Goal: Obtain resource: Download file/media

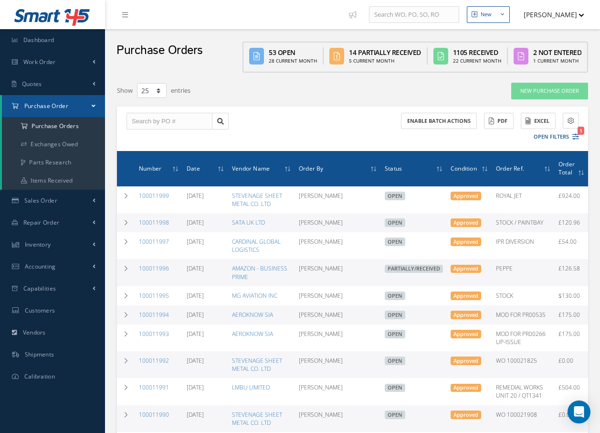
select select "25"
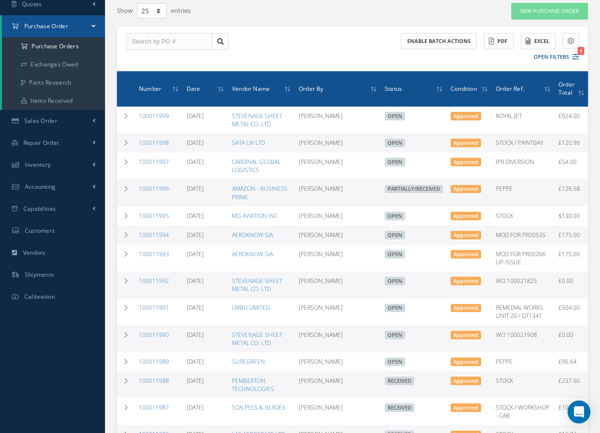
scroll to position [95, 0]
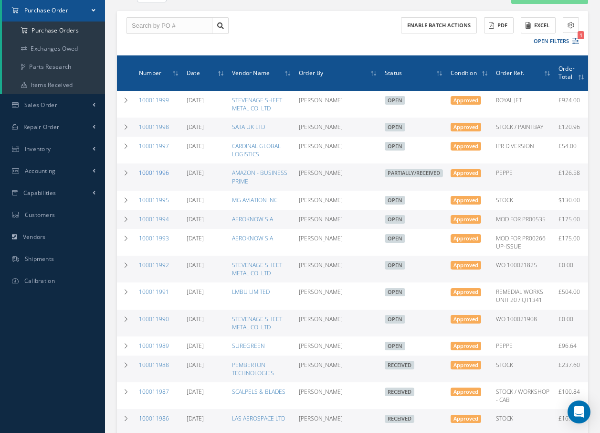
click at [163, 177] on link "100011996" at bounding box center [154, 173] width 30 height 8
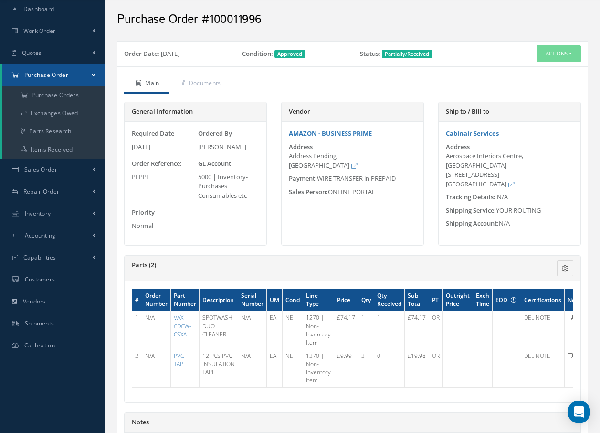
scroll to position [48, 0]
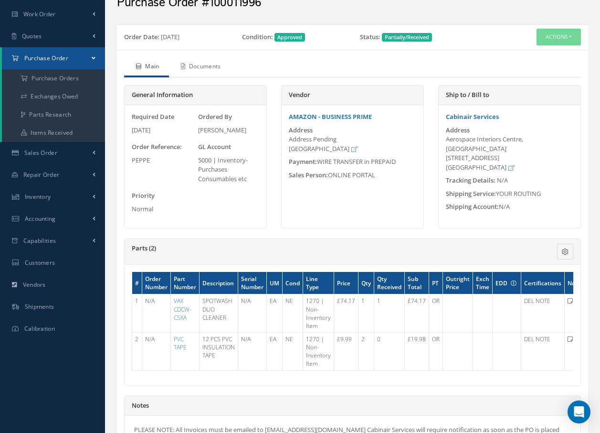
click at [209, 63] on link "Documents" at bounding box center [200, 67] width 62 height 20
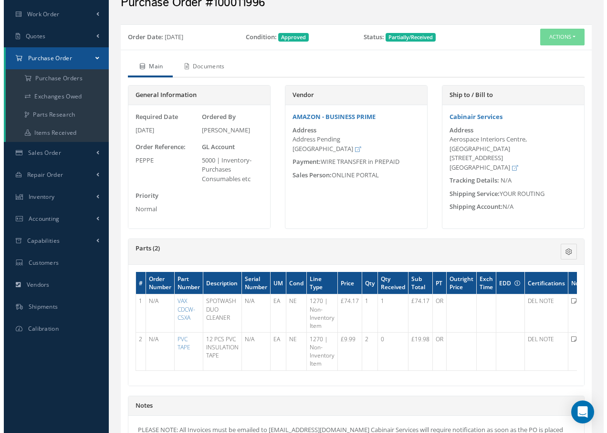
scroll to position [0, 0]
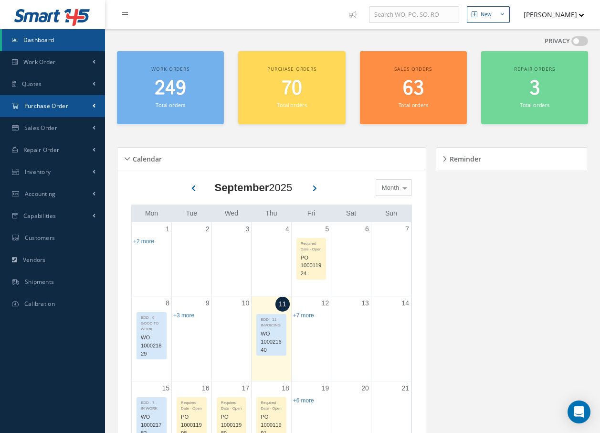
click at [31, 105] on span "Purchase Order" at bounding box center [46, 106] width 44 height 8
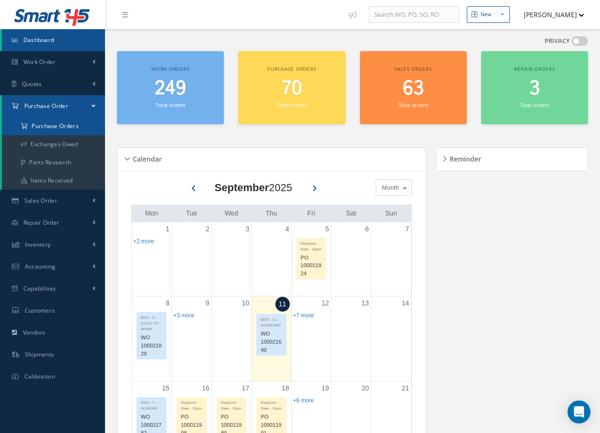
click at [42, 127] on a=1&status_id=2&status_id=3&status_id=5&collapsedFilters"] "Purchase Orders" at bounding box center [53, 126] width 103 height 18
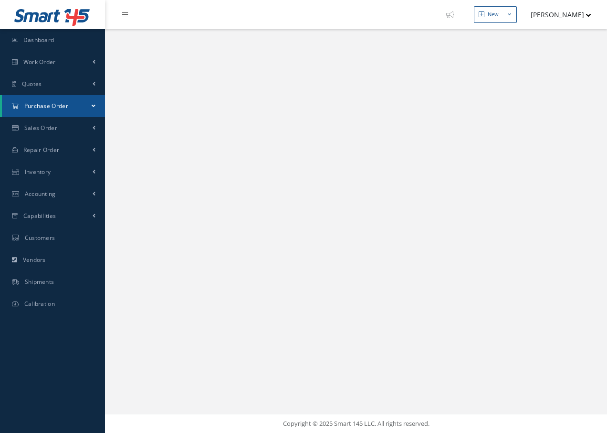
select select "25"
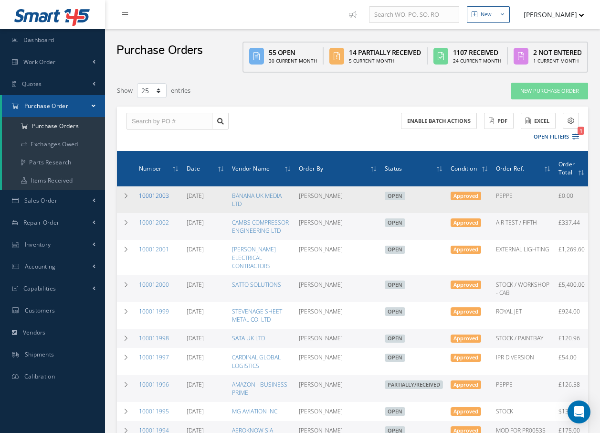
click at [167, 194] on link "100012003" at bounding box center [154, 195] width 30 height 8
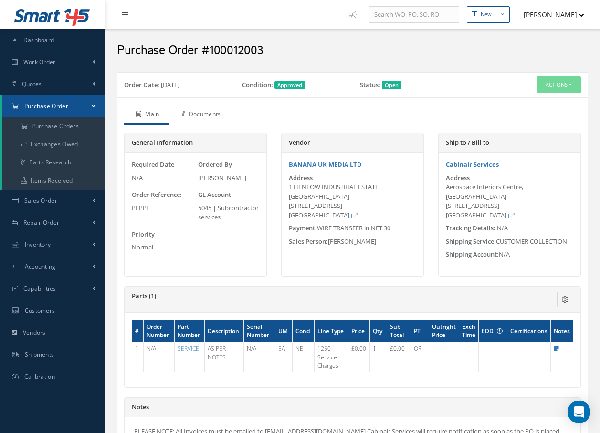
click at [211, 118] on link "Documents" at bounding box center [200, 115] width 62 height 20
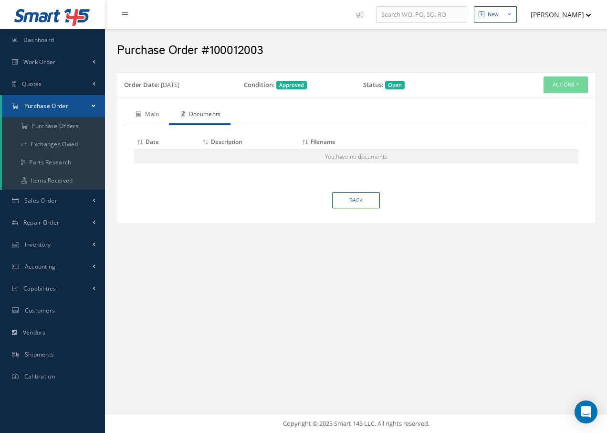
click at [154, 112] on link "Main" at bounding box center [146, 115] width 45 height 20
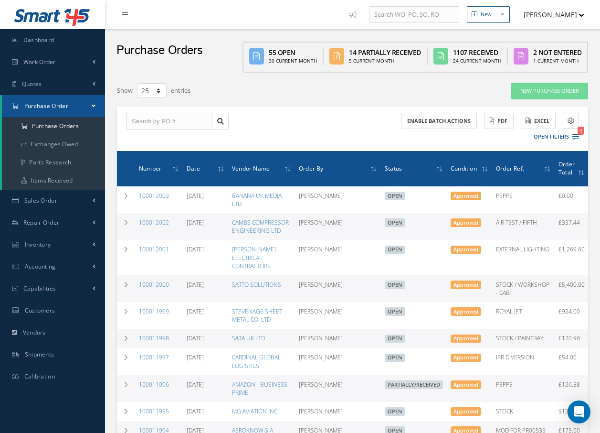
select select "25"
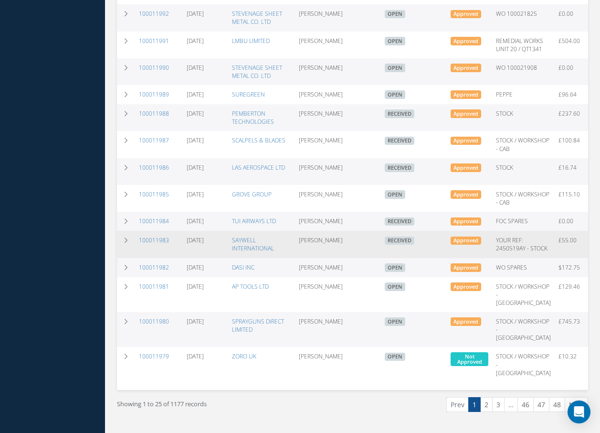
scroll to position [477, 0]
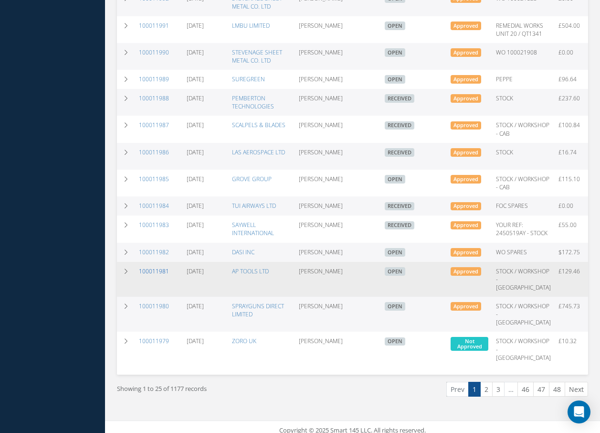
click at [146, 275] on link "100011981" at bounding box center [154, 271] width 30 height 8
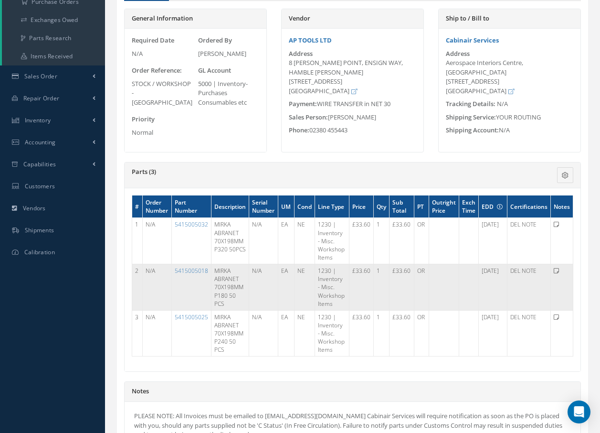
scroll to position [143, 0]
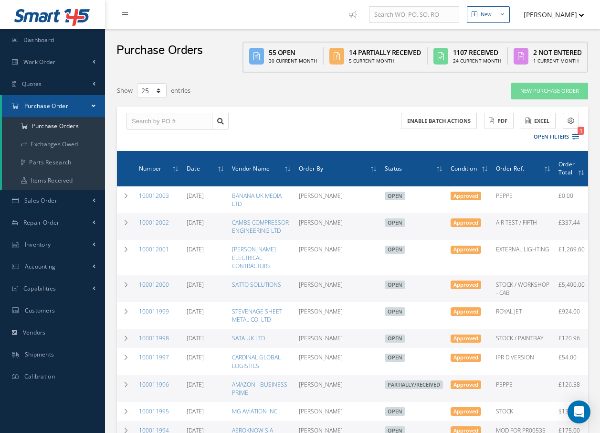
select select "25"
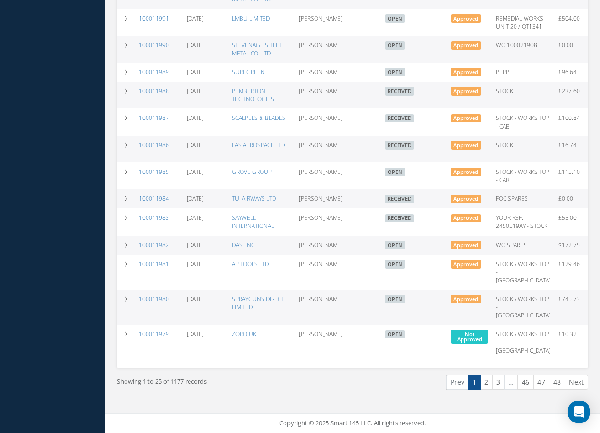
scroll to position [564, 0]
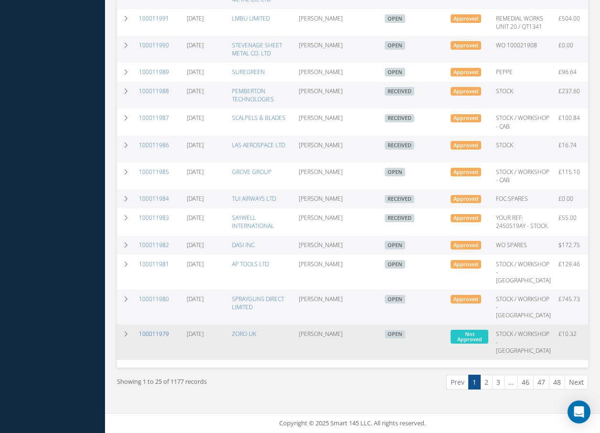
click at [167, 329] on link "100011979" at bounding box center [154, 333] width 30 height 8
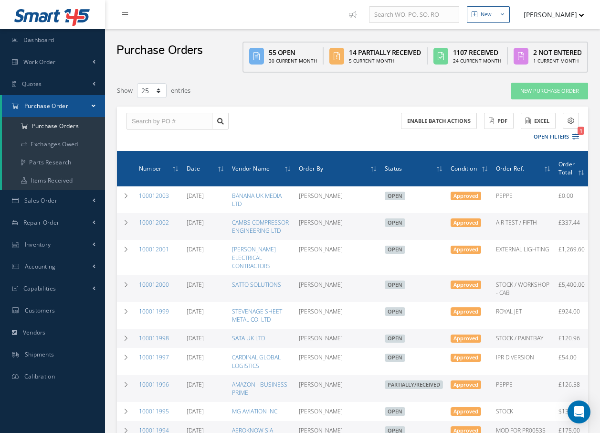
select select "25"
click at [158, 339] on link "100011998" at bounding box center [154, 338] width 30 height 8
select select "25"
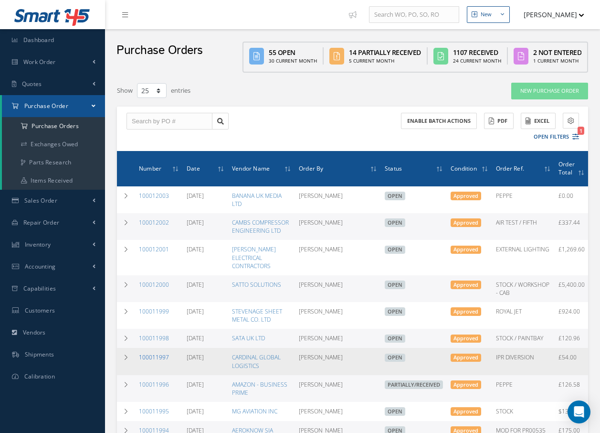
click at [159, 361] on link "100011997" at bounding box center [154, 357] width 30 height 8
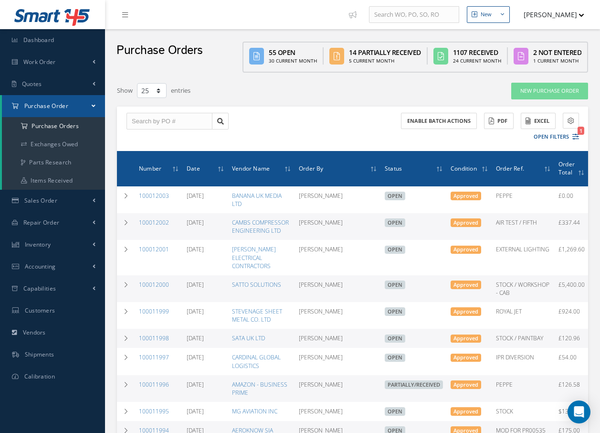
select select "25"
click at [32, 60] on link "Work Order" at bounding box center [52, 62] width 105 height 22
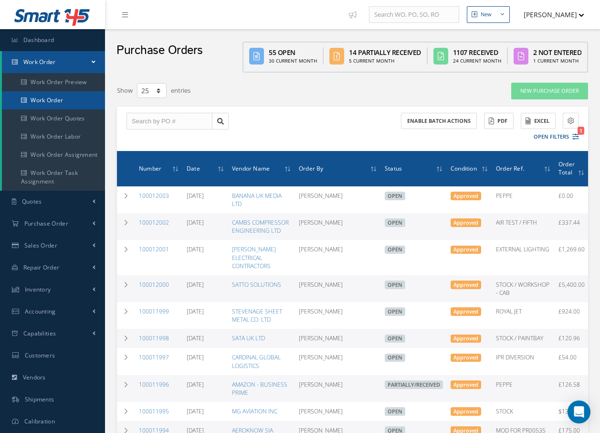
click at [38, 100] on link "Work Order" at bounding box center [53, 100] width 103 height 18
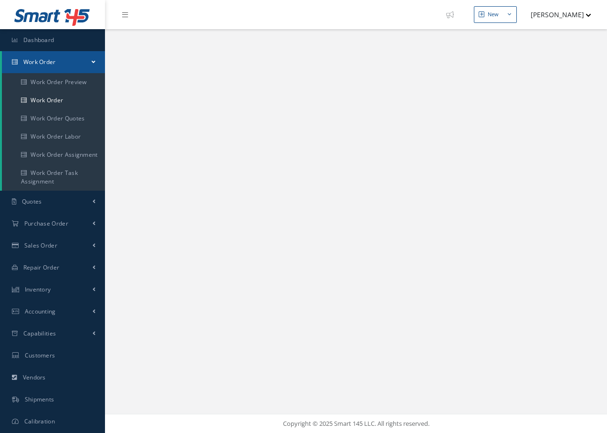
select select "25"
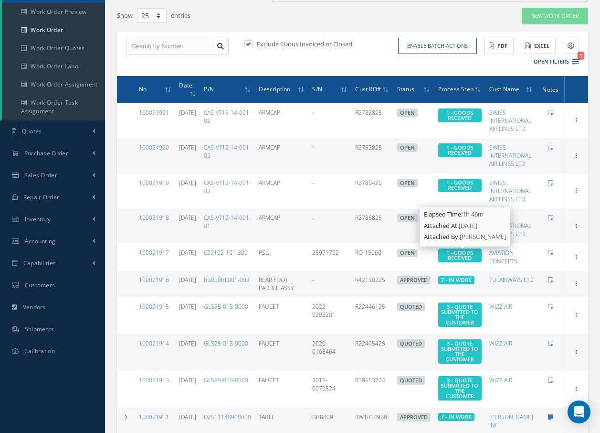
scroll to position [64, 0]
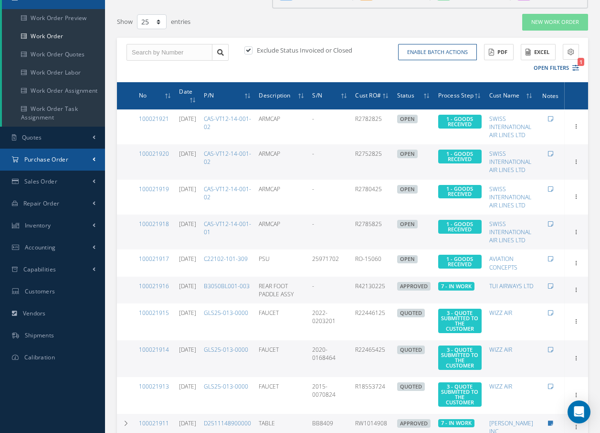
click at [74, 162] on link "Purchase Order" at bounding box center [52, 159] width 105 height 22
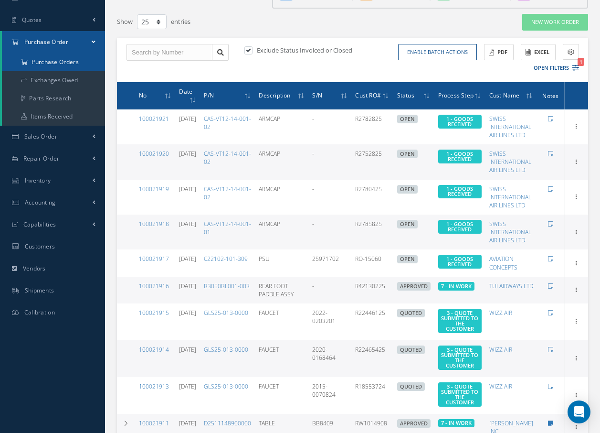
click at [56, 60] on a=1&status_id=2&status_id=3&status_id=5&collapsedFilters"] "Purchase Orders" at bounding box center [53, 62] width 103 height 18
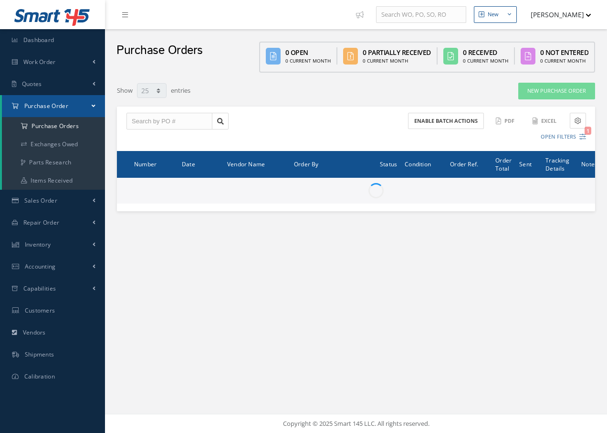
select select "25"
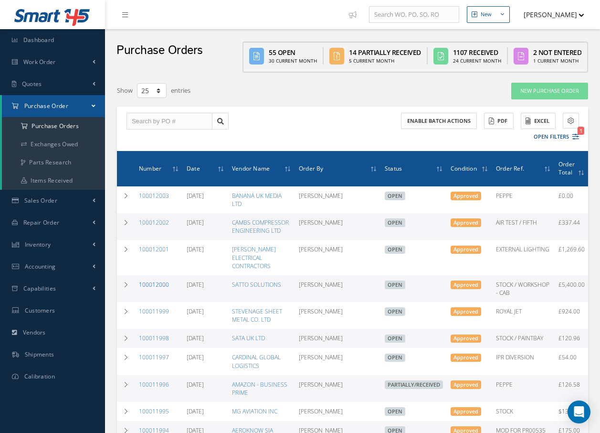
click at [162, 280] on link "100012000" at bounding box center [154, 284] width 30 height 8
select select "25"
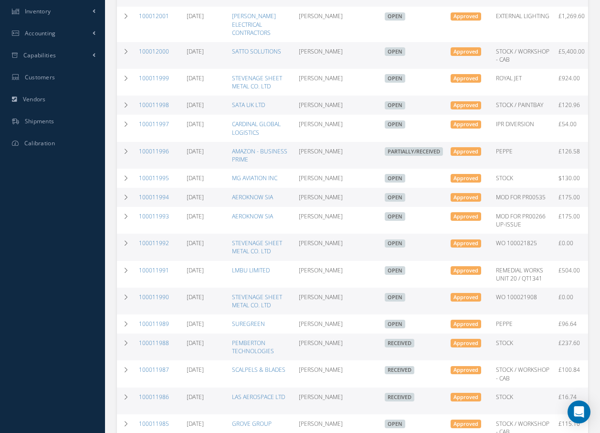
drag, startPoint x: 524, startPoint y: 453, endPoint x: 553, endPoint y: 433, distance: 35.4
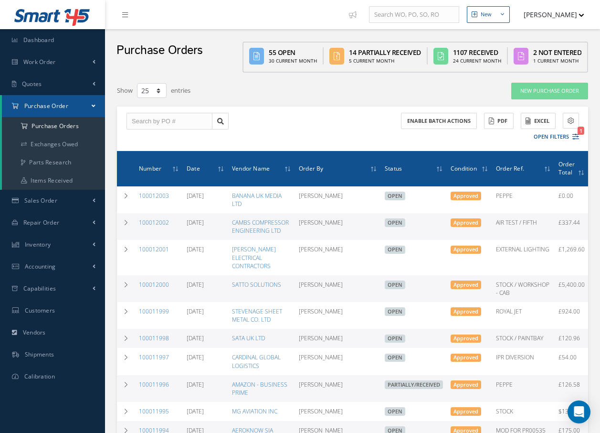
click at [375, 138] on div "Enable batch actions ACTIONS Receive Payments Select Customer Cabinair Services…" at bounding box center [468, 129] width 230 height 32
click at [555, 138] on button "Open Filters 1" at bounding box center [552, 137] width 54 height 16
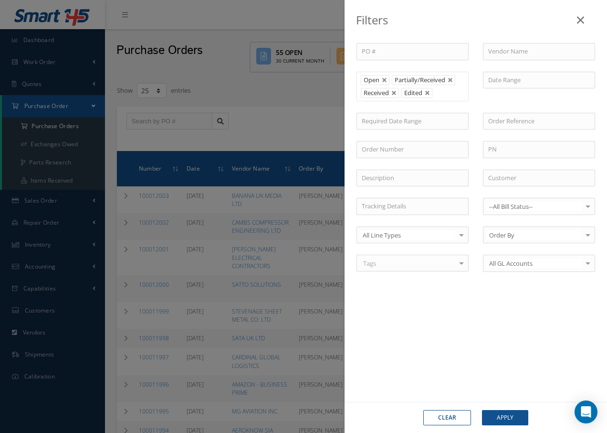
click at [491, 347] on div "PO # Vendor Name Open Partially/Received Received Canceled Edited Open Partiall…" at bounding box center [476, 218] width 263 height 389
click at [580, 21] on icon at bounding box center [580, 19] width 7 height 11
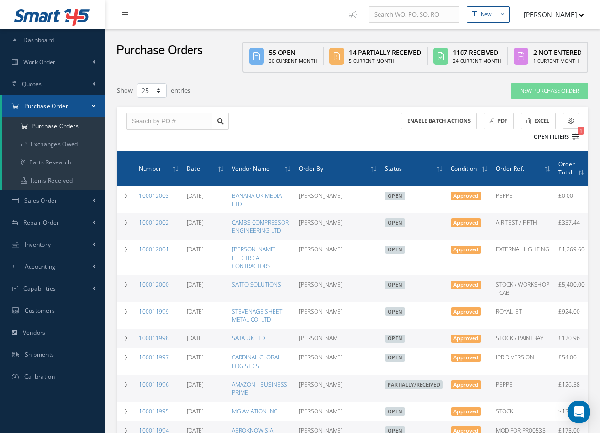
click at [555, 136] on button "Open Filters 1" at bounding box center [552, 137] width 54 height 16
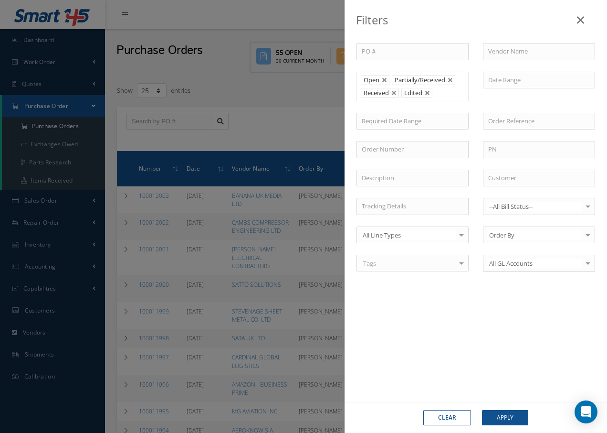
click at [584, 20] on icon at bounding box center [580, 19] width 7 height 11
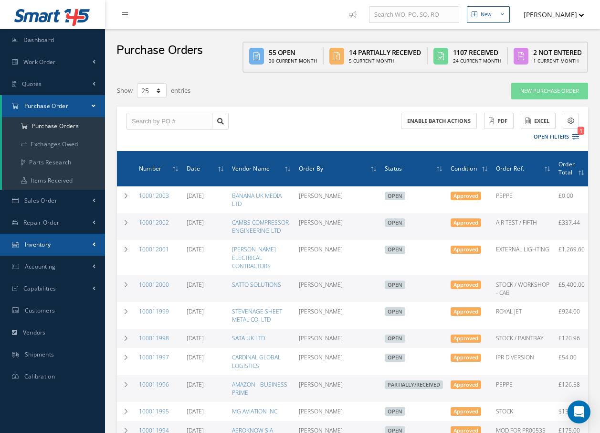
click at [55, 247] on link "Inventory" at bounding box center [52, 244] width 105 height 22
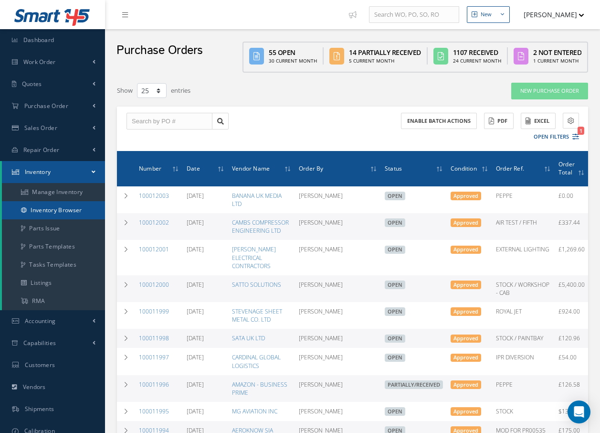
click at [56, 211] on link "Inventory Browser" at bounding box center [53, 210] width 103 height 18
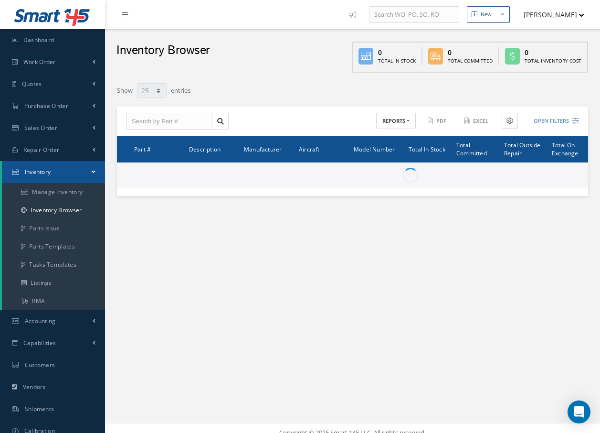
select select "25"
type input "Locations"
type input "All General Ledger"
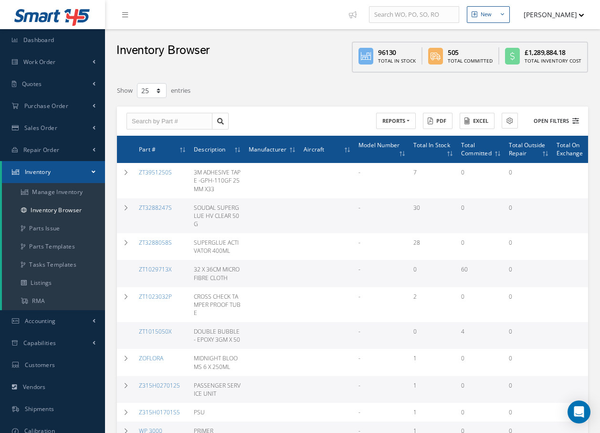
click at [550, 120] on button "Open Filters" at bounding box center [552, 121] width 54 height 16
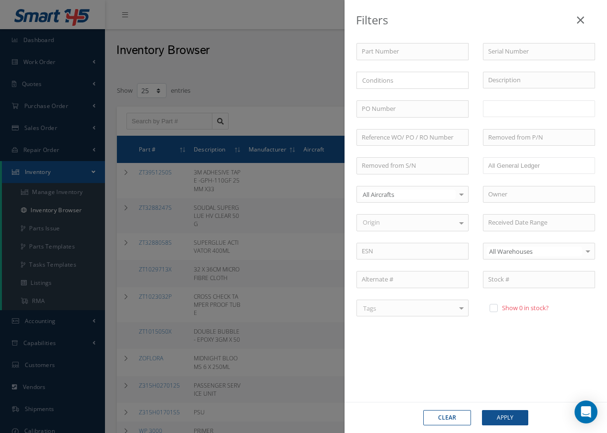
drag, startPoint x: 507, startPoint y: 109, endPoint x: 510, endPoint y: 105, distance: 5.2
click at [509, 107] on input "text" at bounding box center [507, 109] width 39 height 12
type input "hazmat a1"
click at [515, 413] on button "Apply" at bounding box center [505, 417] width 46 height 15
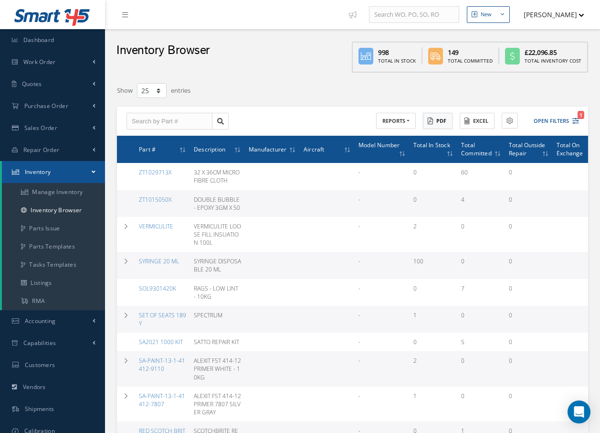
click at [440, 121] on button "PDF" at bounding box center [438, 121] width 30 height 17
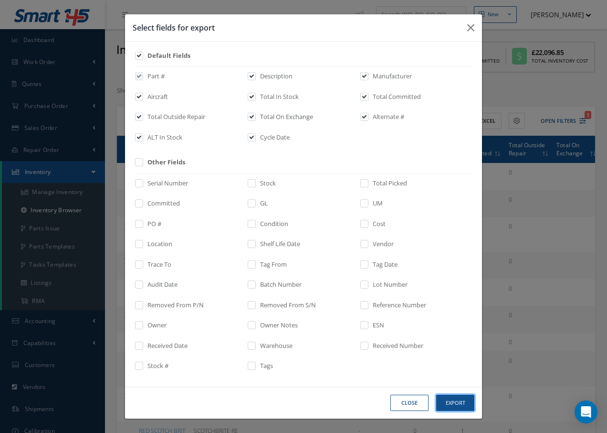
click at [448, 402] on button "Export" at bounding box center [455, 402] width 38 height 17
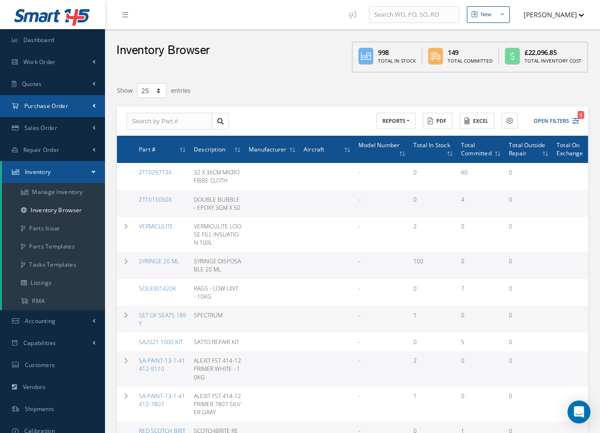
click at [30, 109] on span "Purchase Order" at bounding box center [46, 106] width 44 height 8
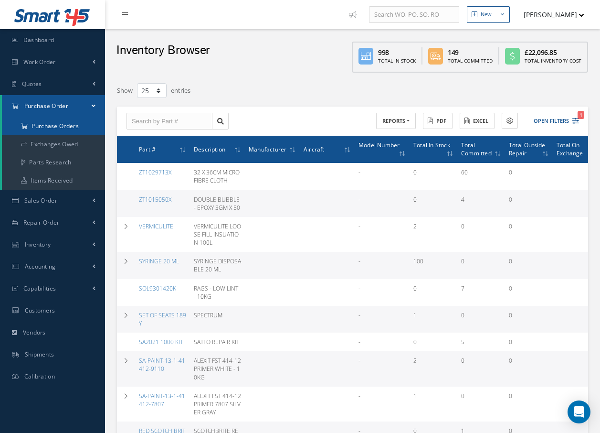
click at [30, 125] on a=1&status_id=2&status_id=3&status_id=5&collapsedFilters"] "Purchase Orders" at bounding box center [53, 126] width 103 height 18
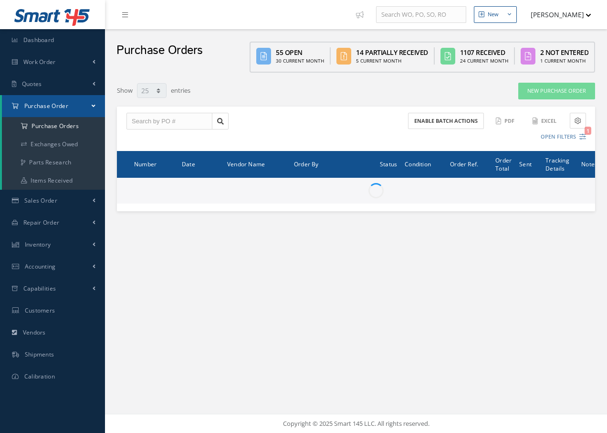
select select "25"
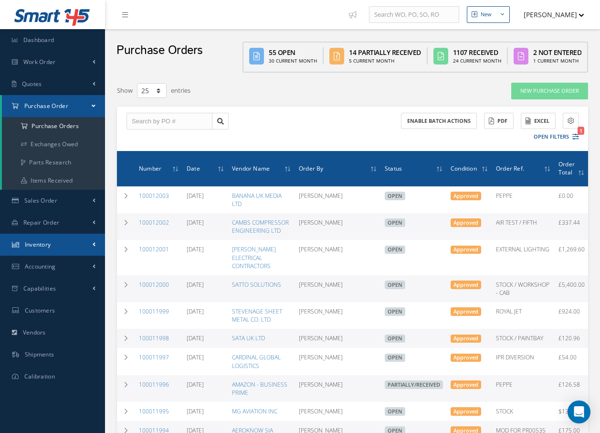
click at [35, 243] on span "Inventory" at bounding box center [38, 244] width 26 height 8
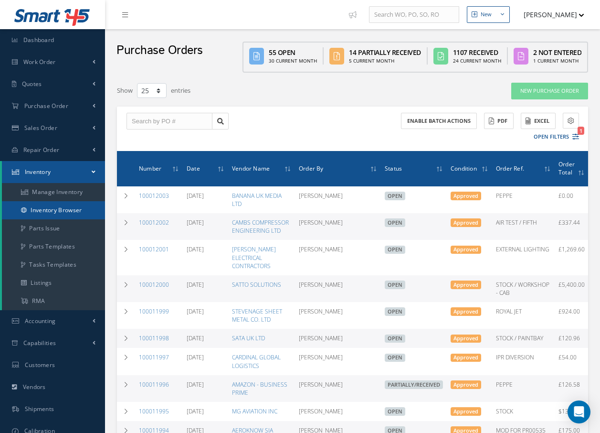
click at [40, 207] on link "Inventory Browser" at bounding box center [53, 210] width 103 height 18
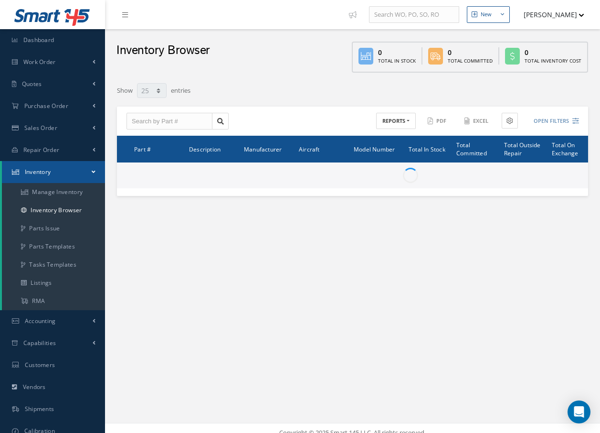
select select "25"
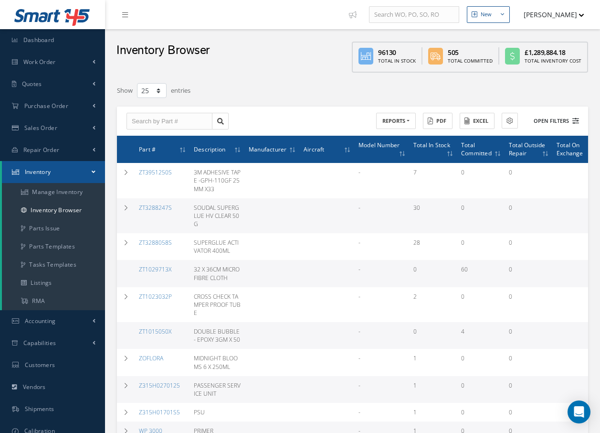
click at [554, 116] on button "Open Filters" at bounding box center [552, 121] width 54 height 16
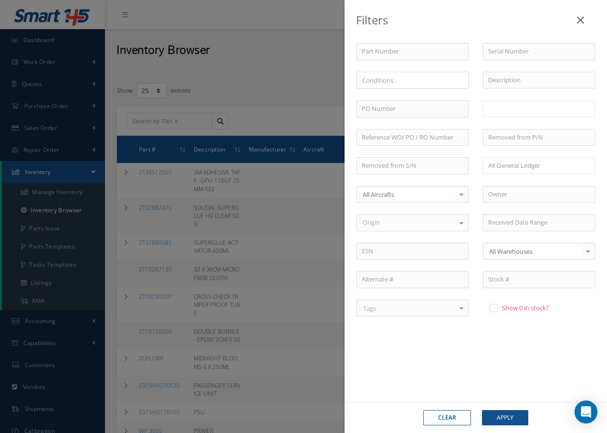
click at [498, 112] on input "text" at bounding box center [507, 109] width 39 height 12
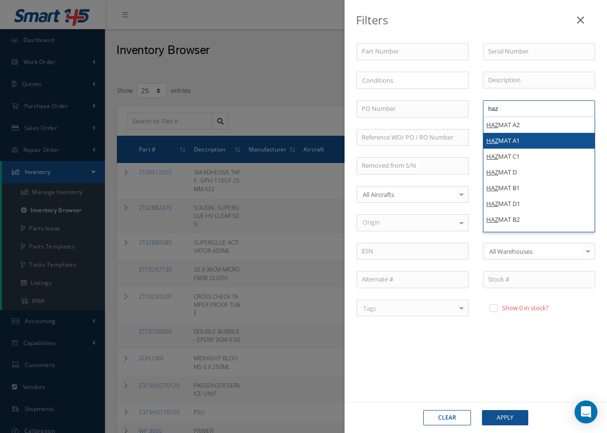
type input "haz"
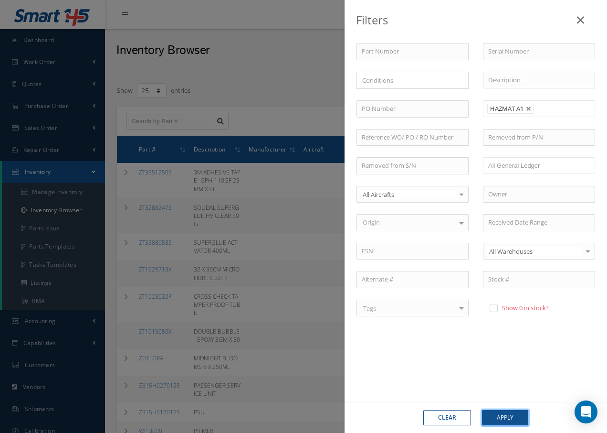
click at [526, 416] on button "Apply" at bounding box center [505, 417] width 46 height 15
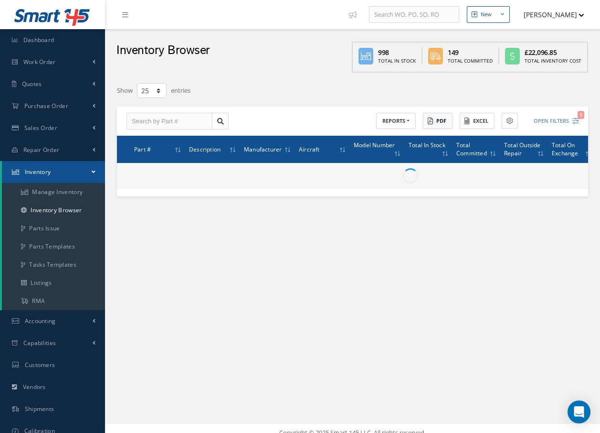
click at [436, 119] on button "PDF" at bounding box center [438, 121] width 30 height 17
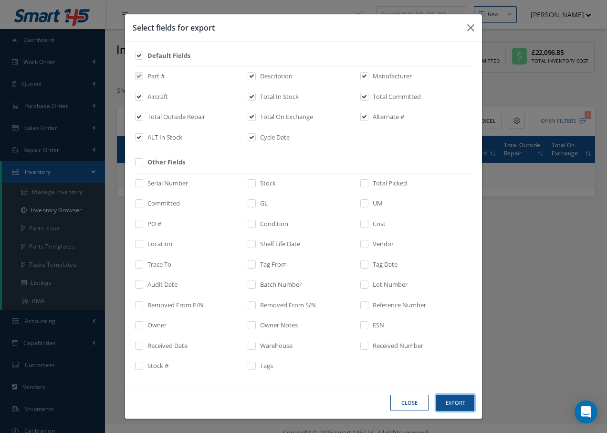
click at [444, 396] on button "Export" at bounding box center [455, 402] width 38 height 17
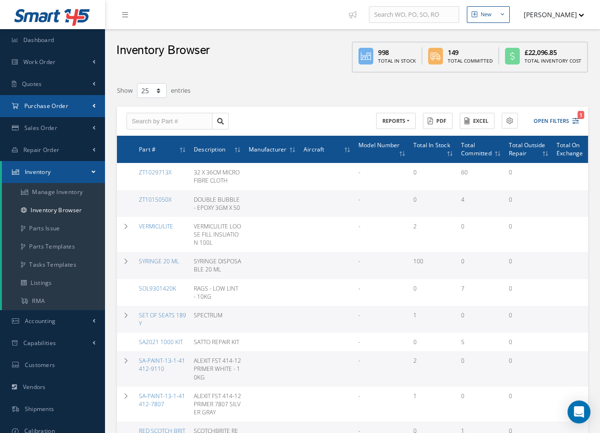
click at [56, 102] on span "Purchase Order" at bounding box center [46, 106] width 44 height 8
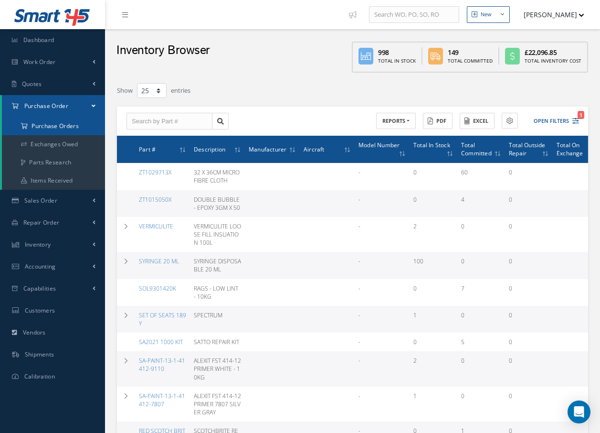
click at [55, 128] on a=1&status_id=2&status_id=3&status_id=5&collapsedFilters"] "Purchase Orders" at bounding box center [53, 126] width 103 height 18
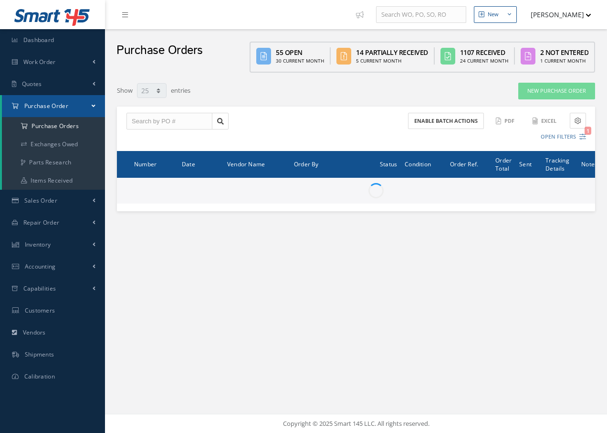
select select "25"
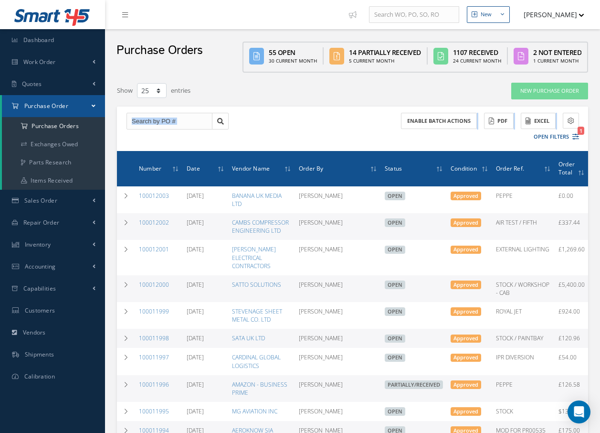
drag, startPoint x: 128, startPoint y: 153, endPoint x: 120, endPoint y: 147, distance: 10.2
click at [120, 147] on div "Enable batch actions ACTIONS Receive Payments Select Customer Cabinair Services…" at bounding box center [352, 128] width 471 height 44
